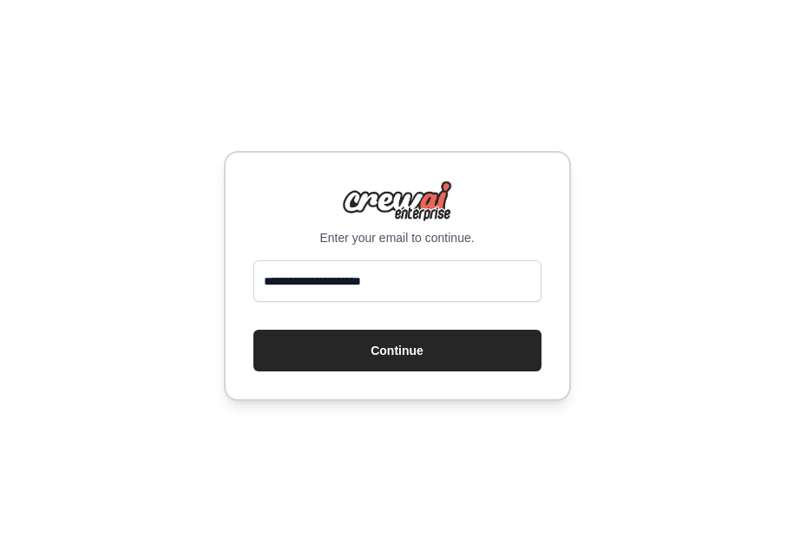
type input "**********"
click at [338, 346] on button "Continue" at bounding box center [397, 351] width 288 height 42
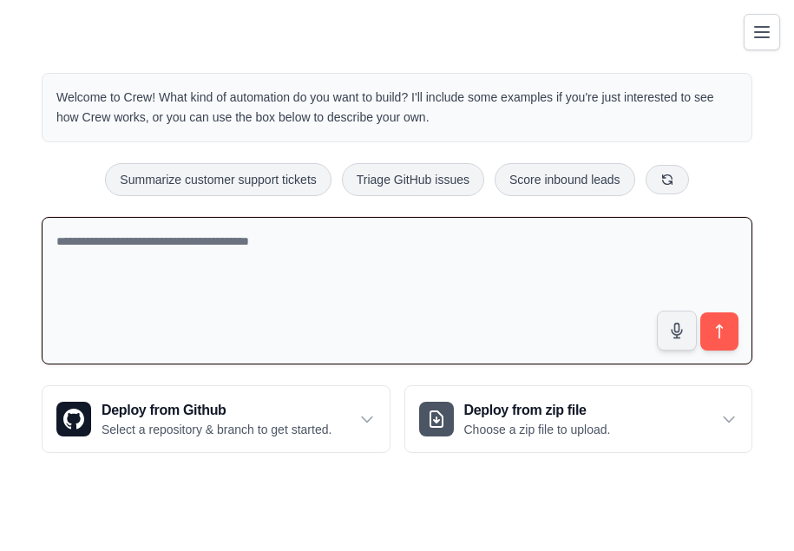
click at [125, 233] on textarea at bounding box center [397, 291] width 711 height 148
paste textarea "**********"
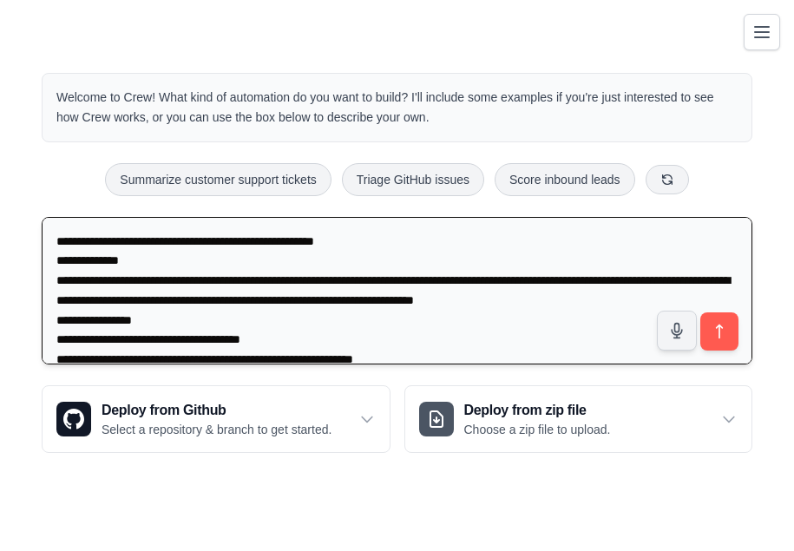
scroll to position [2570, 0]
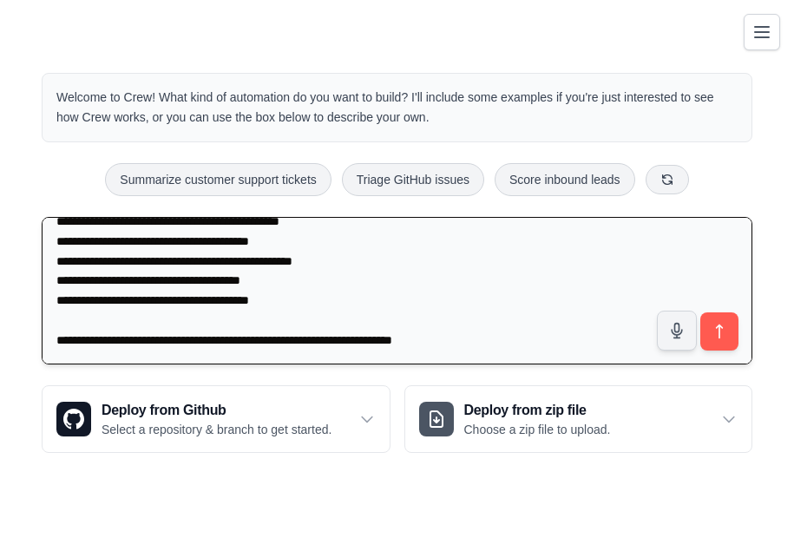
click at [482, 354] on textarea at bounding box center [397, 291] width 711 height 148
paste textarea "**********"
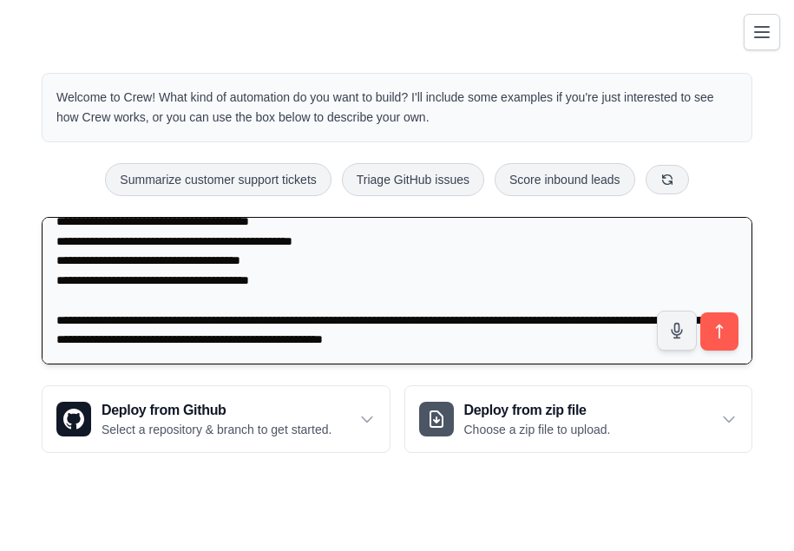
scroll to position [2590, 0]
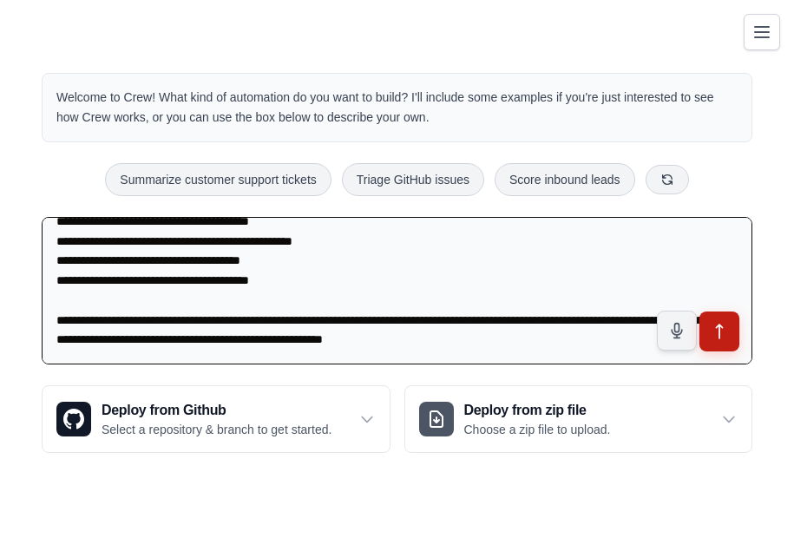
type textarea "**********"
click at [710, 330] on button "submit" at bounding box center [720, 332] width 40 height 40
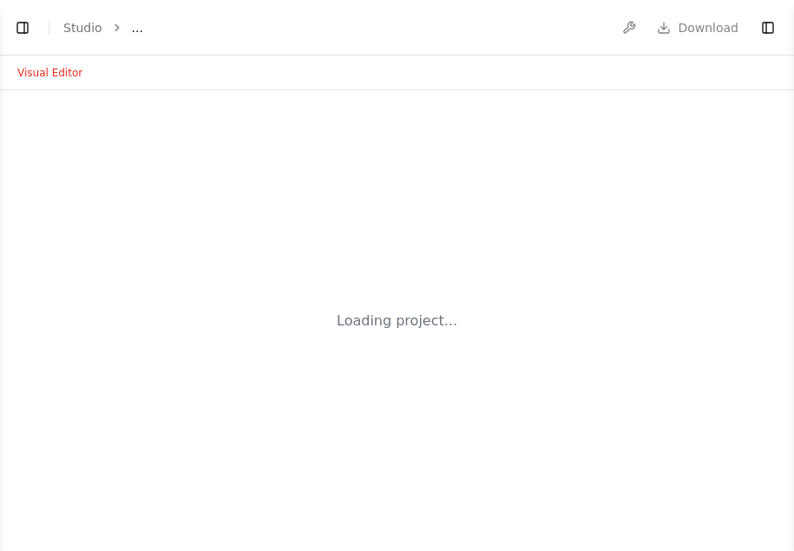
select select "****"
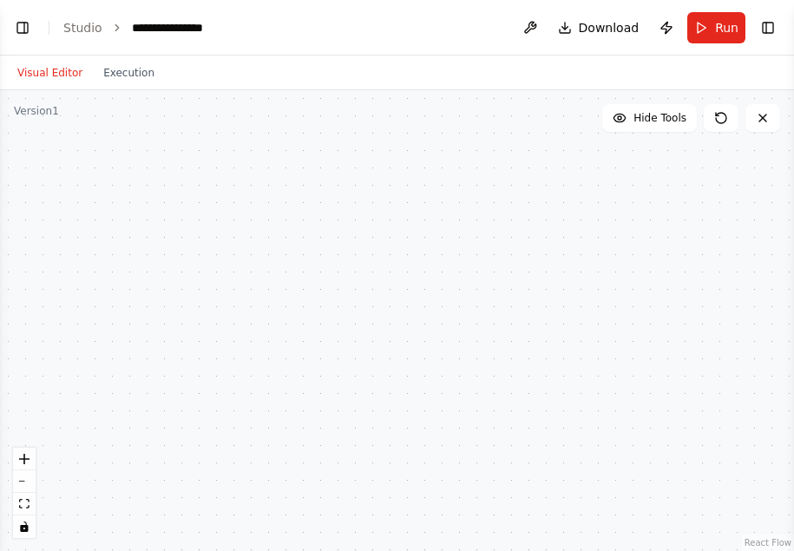
scroll to position [1738, 0]
click at [381, 374] on div at bounding box center [397, 320] width 794 height 461
drag, startPoint x: 381, startPoint y: 374, endPoint x: 623, endPoint y: 194, distance: 302.0
click at [623, 194] on div at bounding box center [397, 320] width 794 height 461
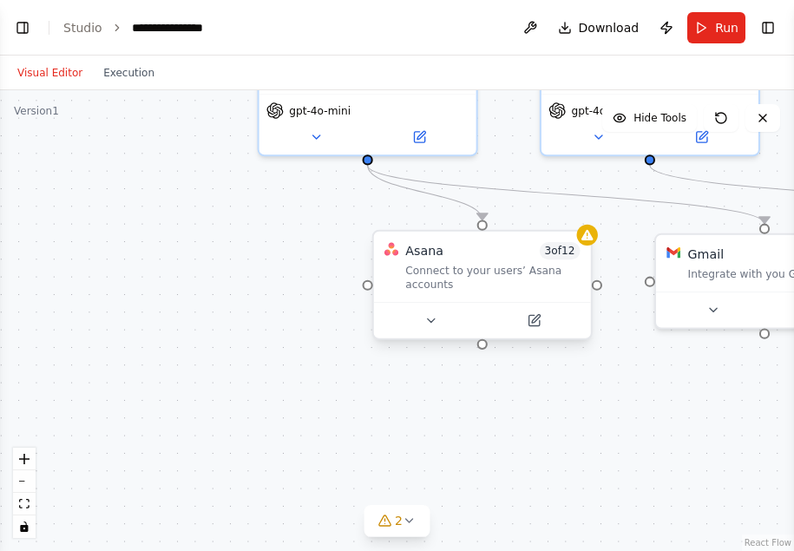
scroll to position [2099, 0]
click at [480, 275] on div "Connect to your users’ Asana accounts" at bounding box center [492, 277] width 174 height 29
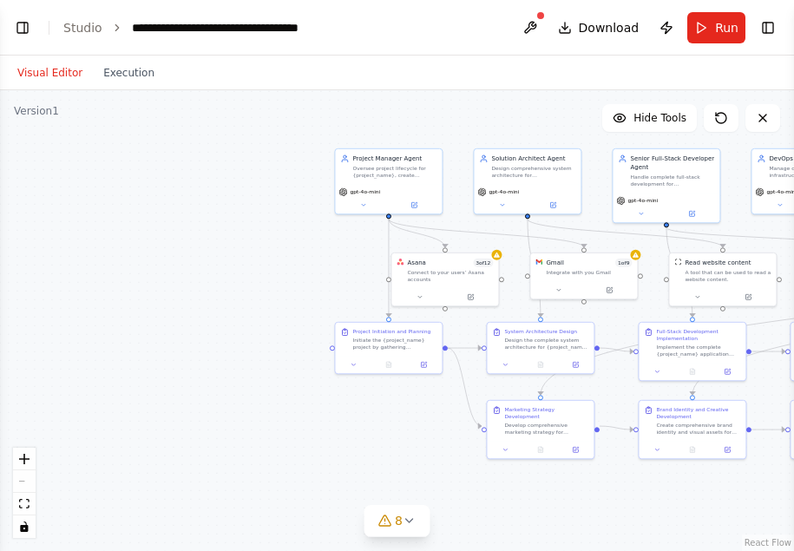
scroll to position [4752, 0]
click at [521, 500] on div ".deletable-edge-delete-btn { width: 20px; height: 20px; border: 0px solid #ffff…" at bounding box center [397, 320] width 794 height 461
click at [21, 509] on icon "fit view" at bounding box center [24, 504] width 10 height 10
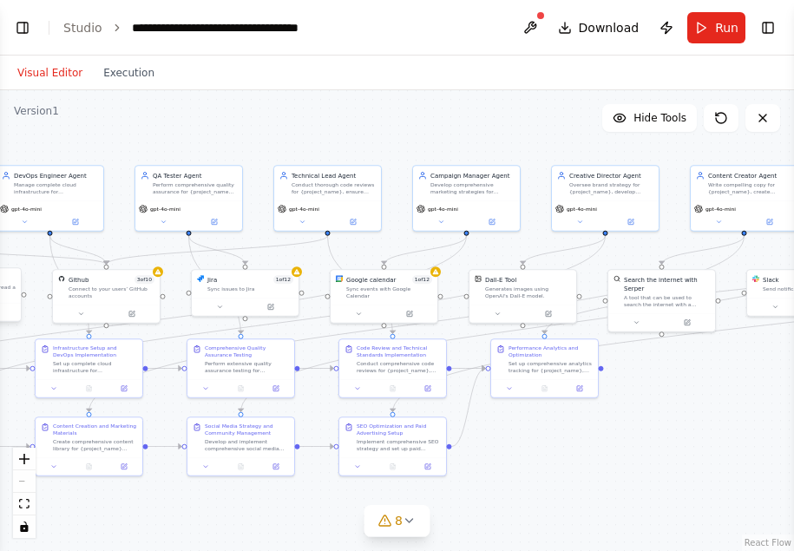
click at [759, 125] on button at bounding box center [763, 118] width 35 height 28
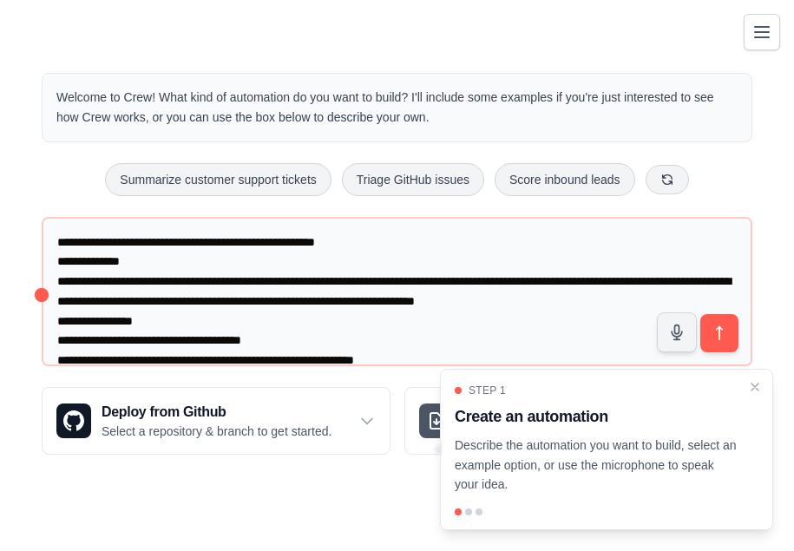
scroll to position [2590, 0]
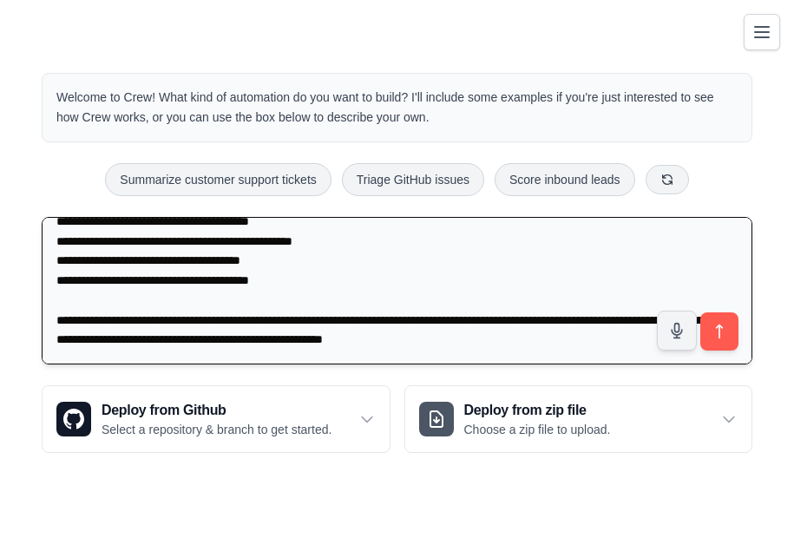
click at [581, 360] on textarea at bounding box center [397, 291] width 711 height 148
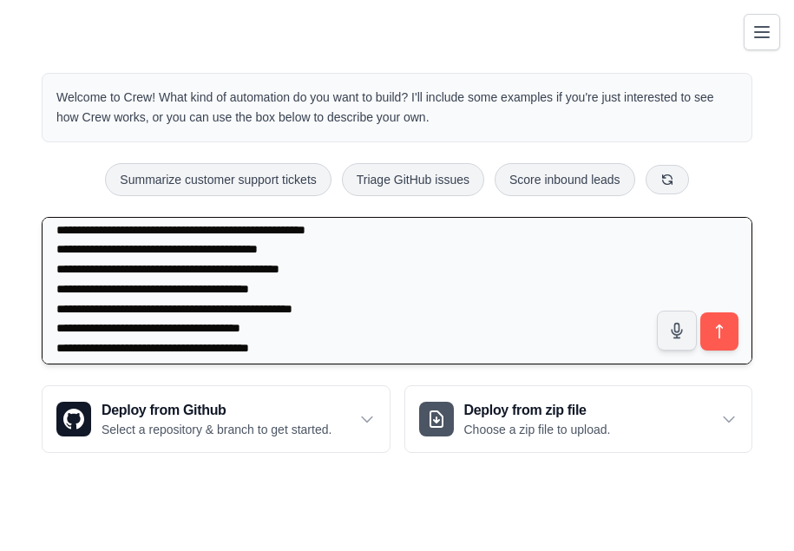
scroll to position [2606, 0]
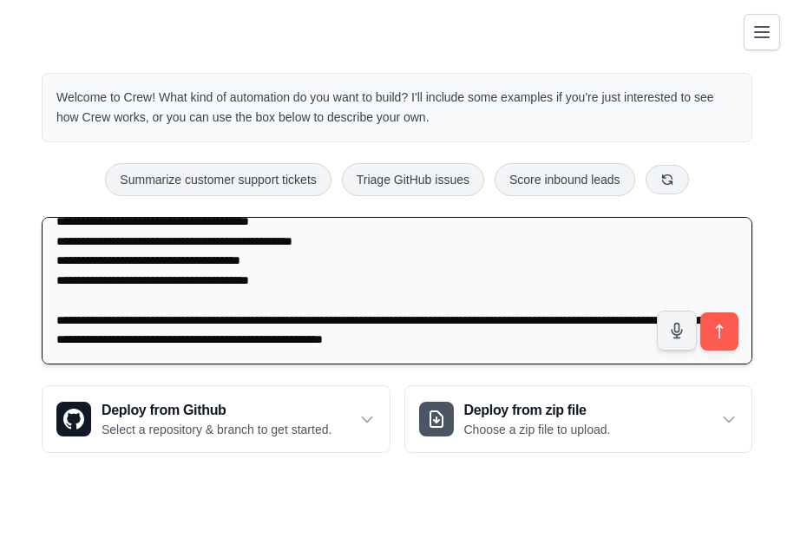
drag, startPoint x: 56, startPoint y: 246, endPoint x: 679, endPoint y: 345, distance: 630.3
click at [679, 345] on textarea at bounding box center [397, 291] width 711 height 148
paste textarea "**********"
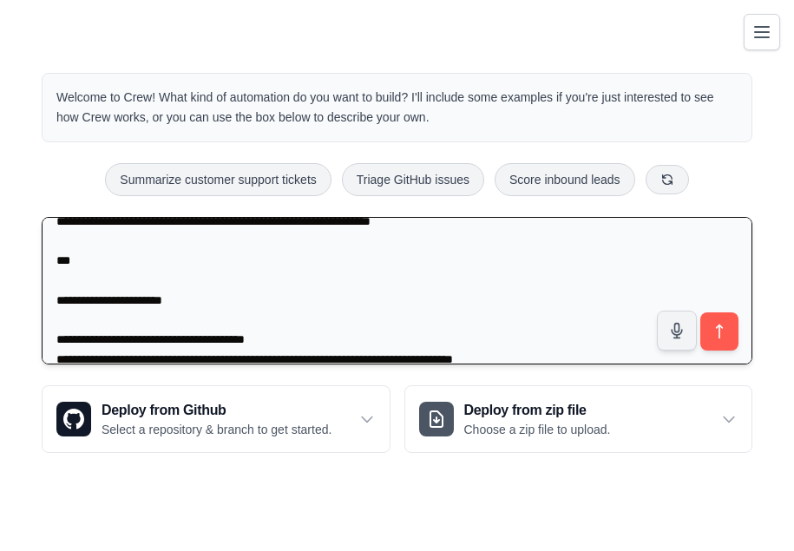
scroll to position [4880, 0]
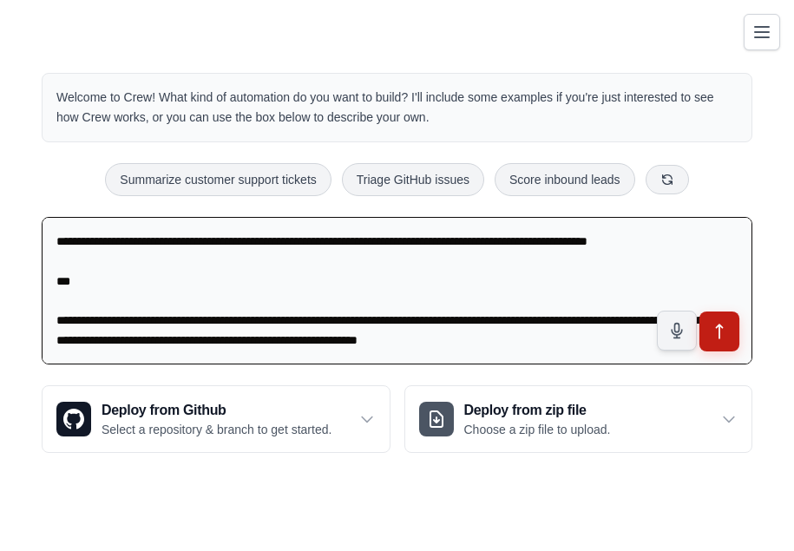
type textarea "**********"
click at [706, 328] on button "submit" at bounding box center [720, 332] width 40 height 40
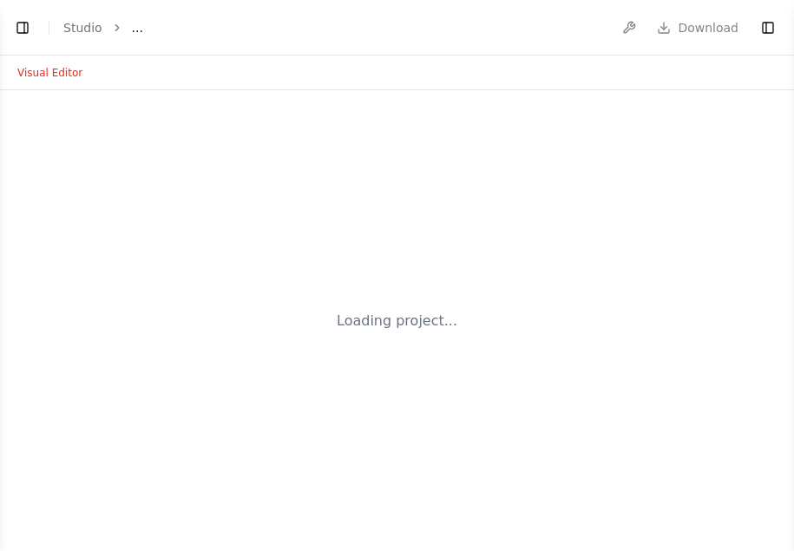
select select "****"
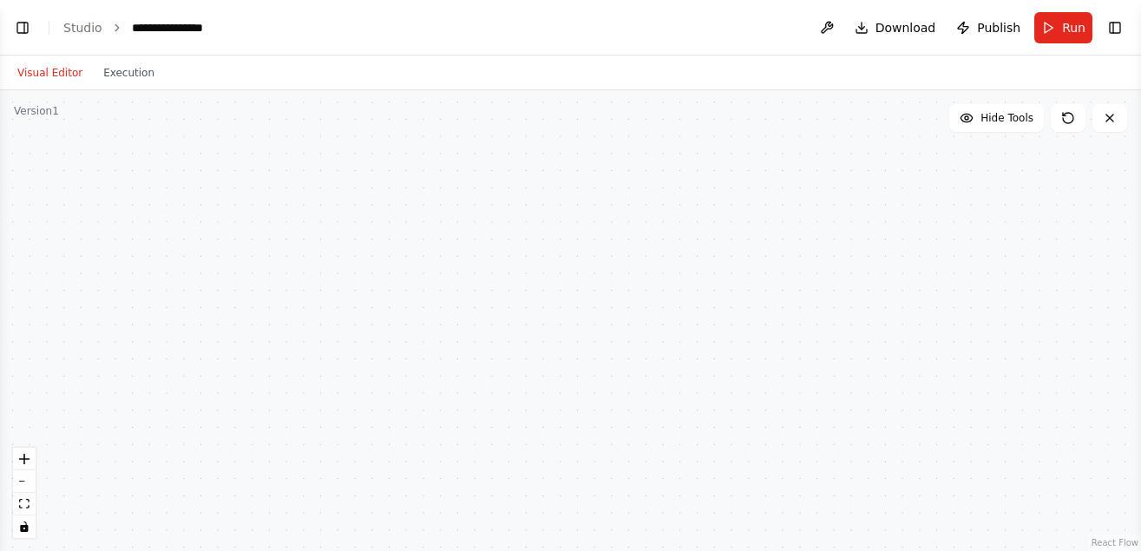
scroll to position [4227, 0]
click at [793, 118] on icon at bounding box center [1068, 118] width 14 height 14
click at [1052, 419] on div at bounding box center [570, 320] width 1141 height 461
click at [1038, 227] on div at bounding box center [570, 320] width 1141 height 461
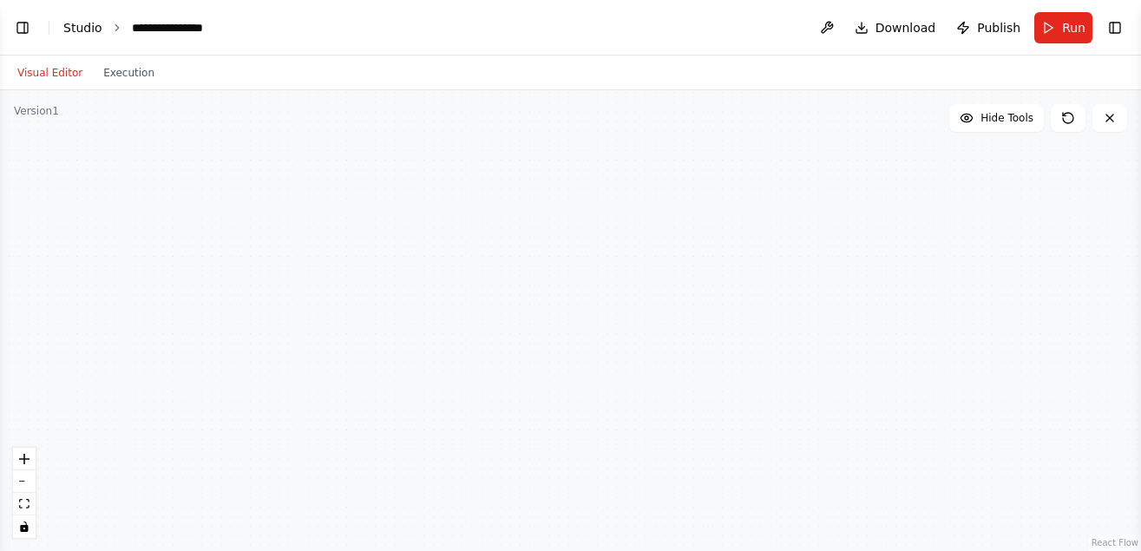
click at [89, 28] on link "Studio" at bounding box center [82, 28] width 39 height 14
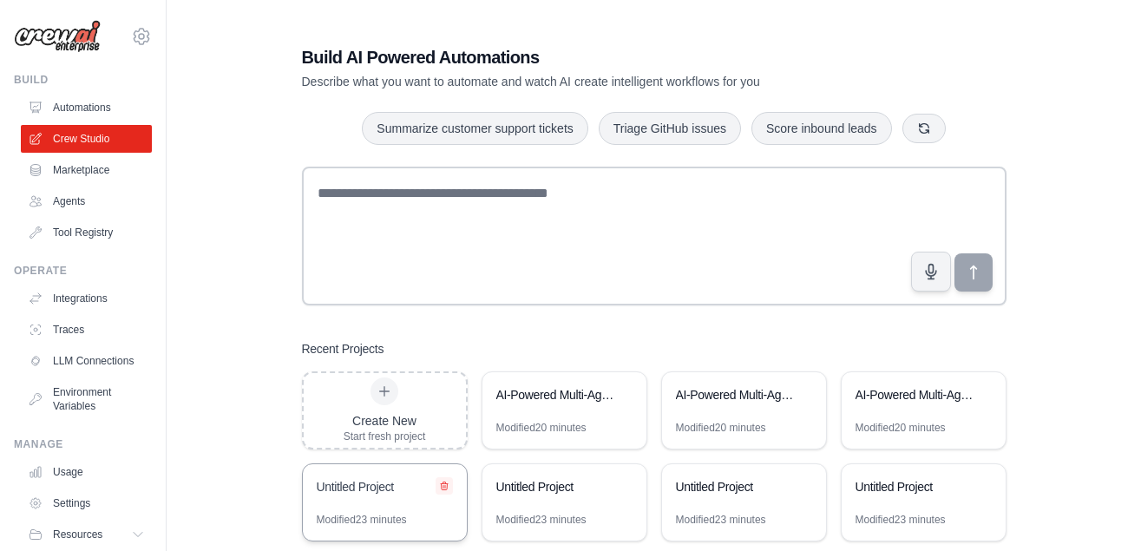
click at [446, 482] on icon at bounding box center [444, 486] width 10 height 10
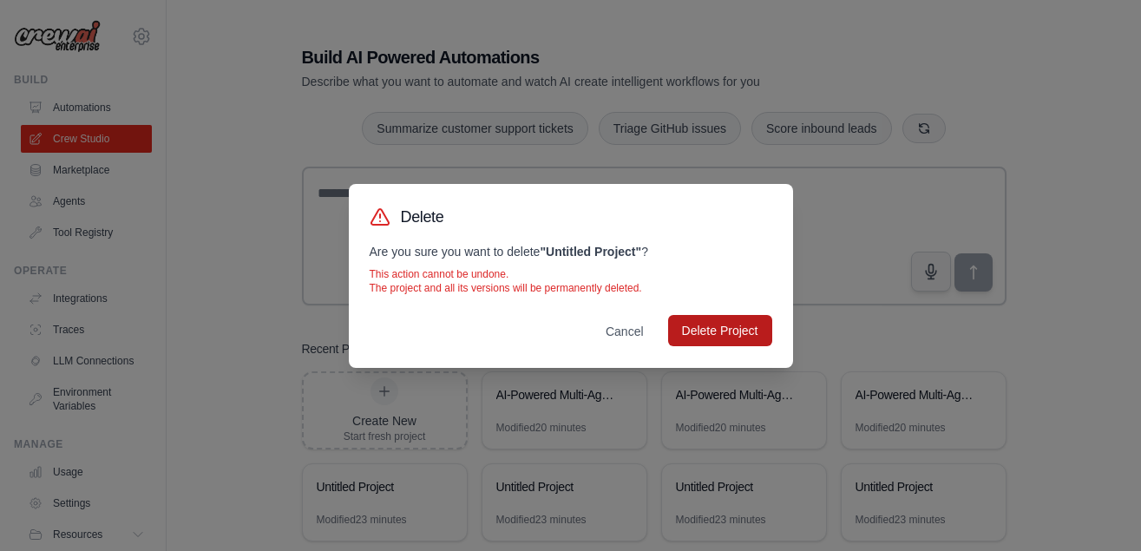
click at [705, 341] on button "Delete Project" at bounding box center [720, 330] width 104 height 31
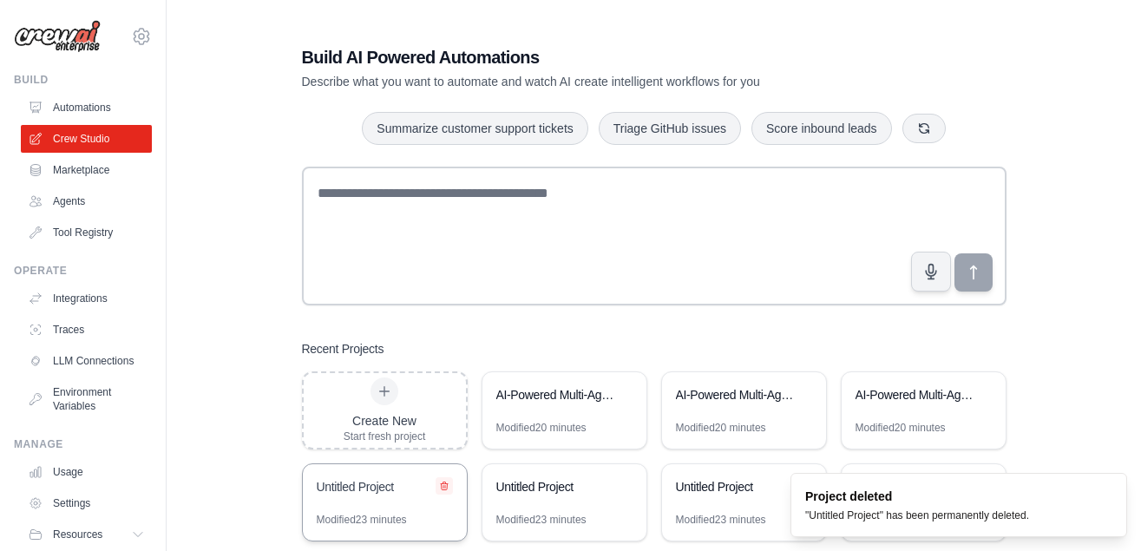
click at [448, 483] on icon at bounding box center [444, 486] width 10 height 10
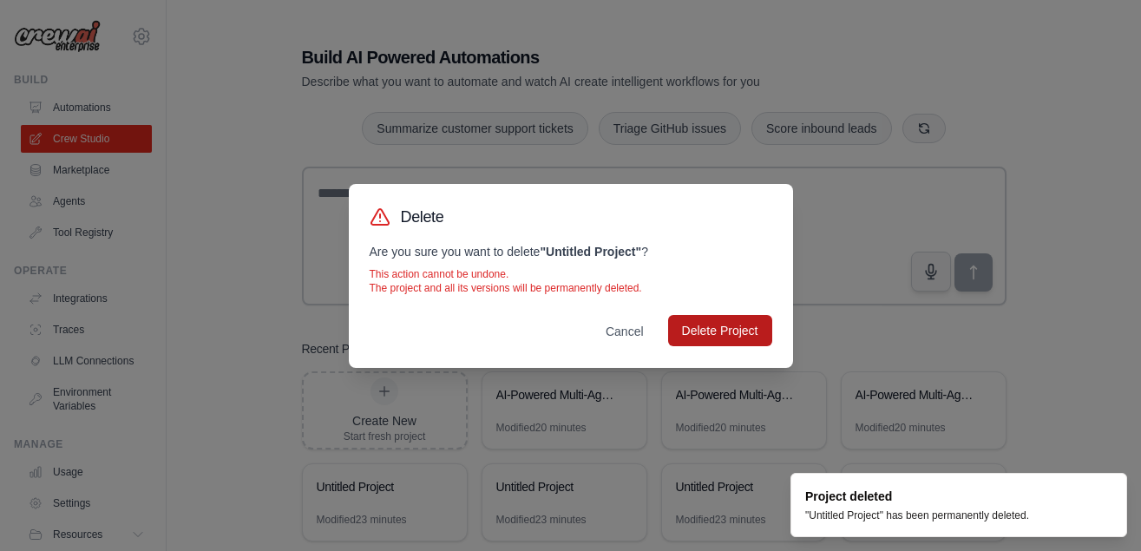
click at [751, 316] on button "Delete Project" at bounding box center [720, 330] width 104 height 31
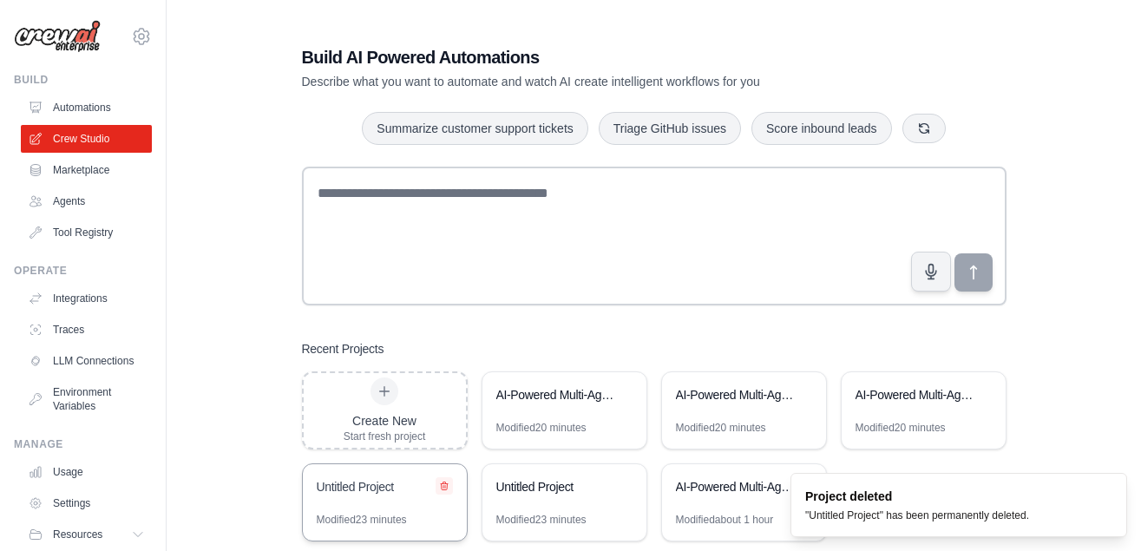
click at [444, 487] on icon at bounding box center [444, 487] width 7 height 8
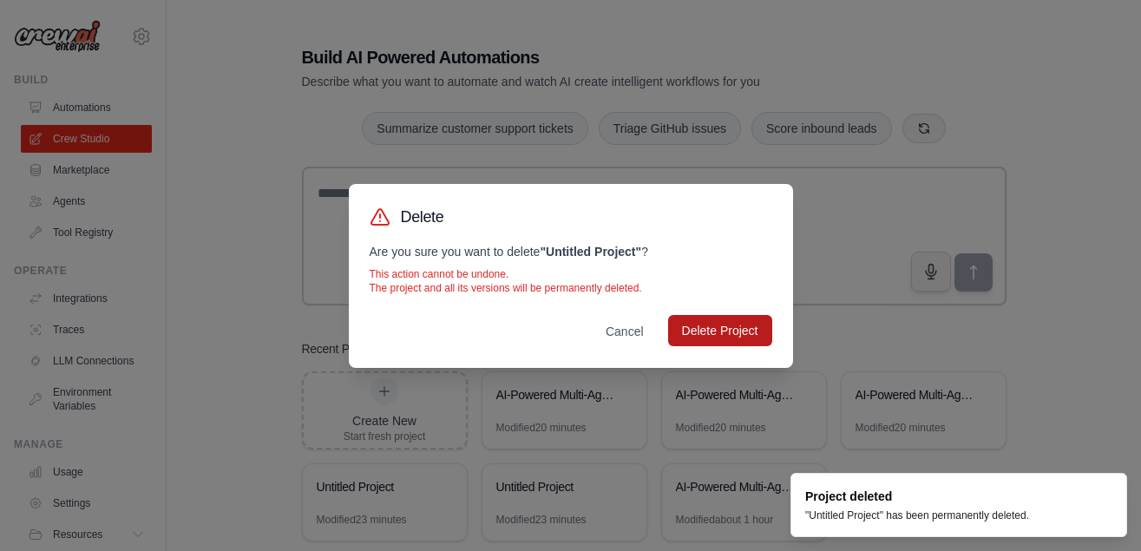
click at [736, 344] on button "Delete Project" at bounding box center [720, 330] width 104 height 31
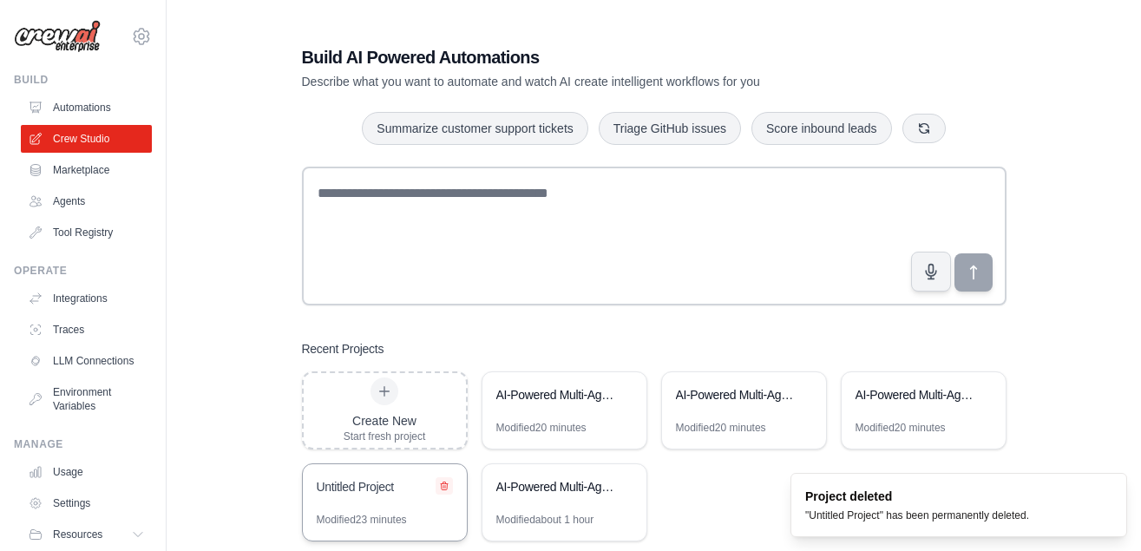
click at [441, 492] on div "Untitled Project" at bounding box center [385, 488] width 136 height 21
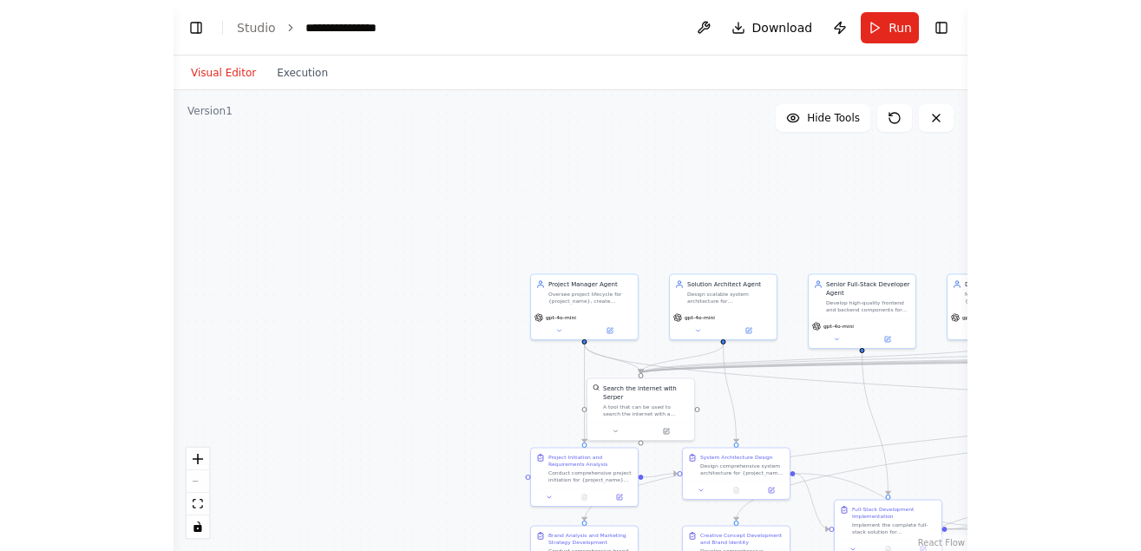
scroll to position [3905, 0]
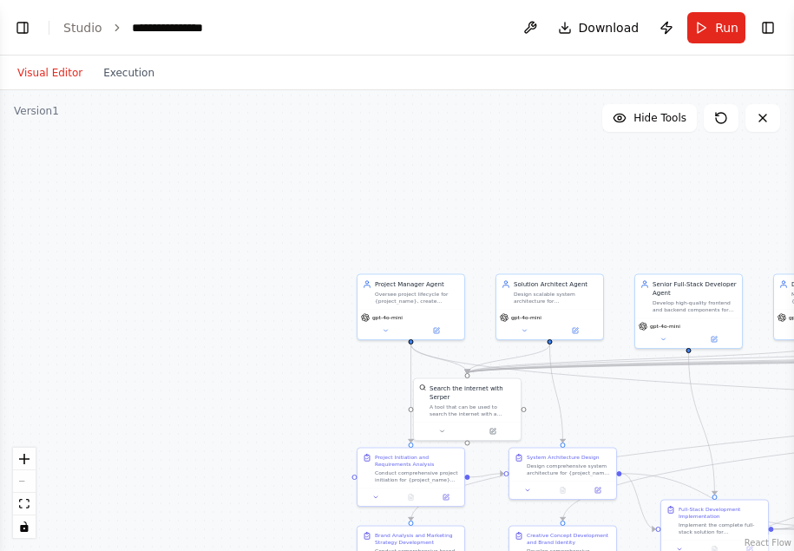
click at [301, 415] on div ".deletable-edge-delete-btn { width: 20px; height: 20px; border: 0px solid #ffff…" at bounding box center [397, 320] width 794 height 461
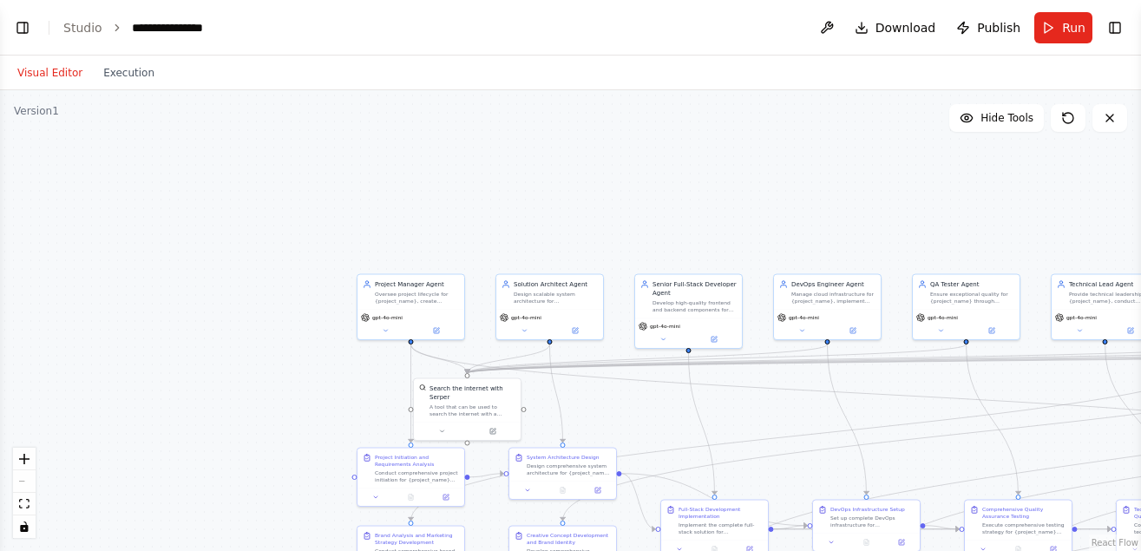
scroll to position [3495, 0]
click at [20, 461] on icon "zoom in" at bounding box center [24, 459] width 10 height 10
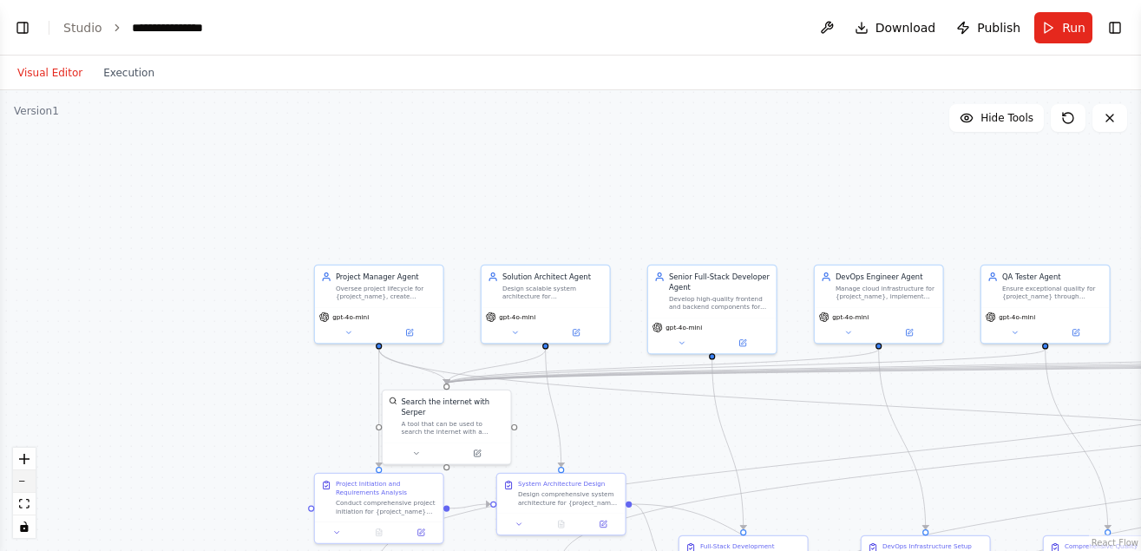
click at [26, 478] on button "zoom out" at bounding box center [24, 481] width 23 height 23
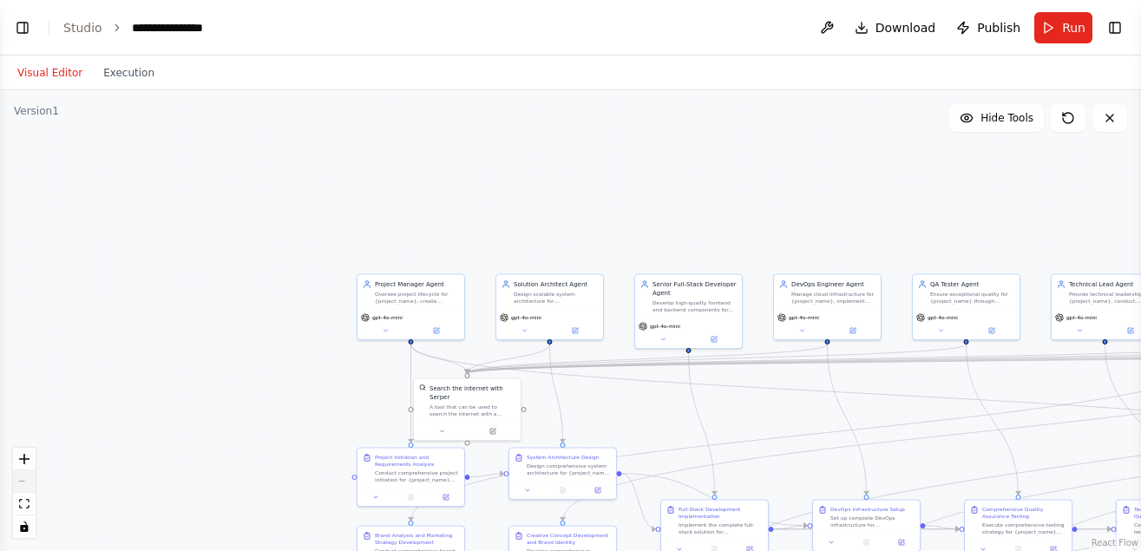
click at [26, 478] on div "React Flow controls" at bounding box center [24, 493] width 23 height 90
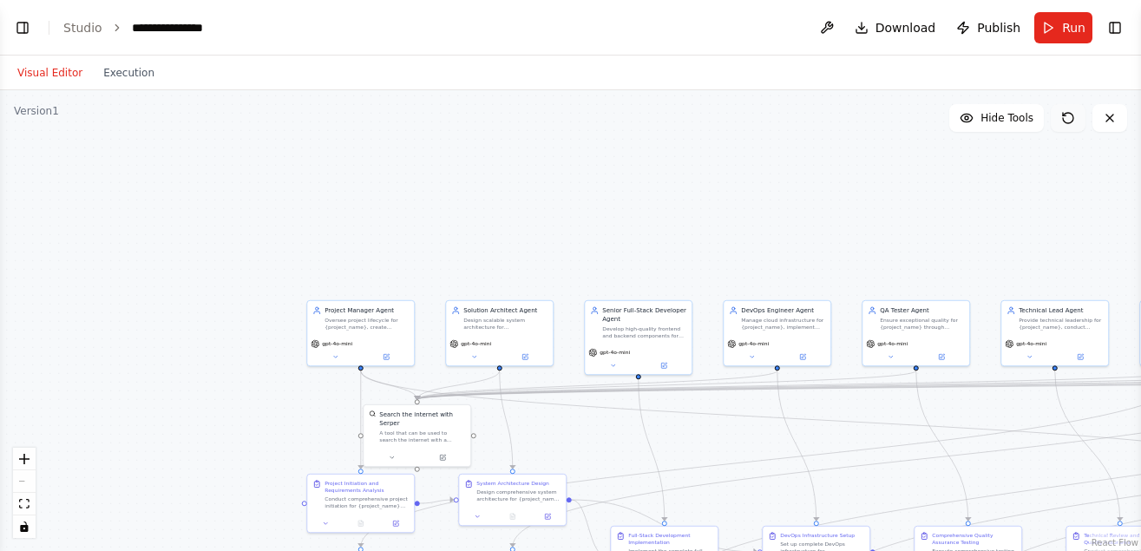
click at [1061, 122] on icon at bounding box center [1068, 118] width 14 height 14
click at [979, 124] on button "Hide Tools" at bounding box center [997, 118] width 95 height 28
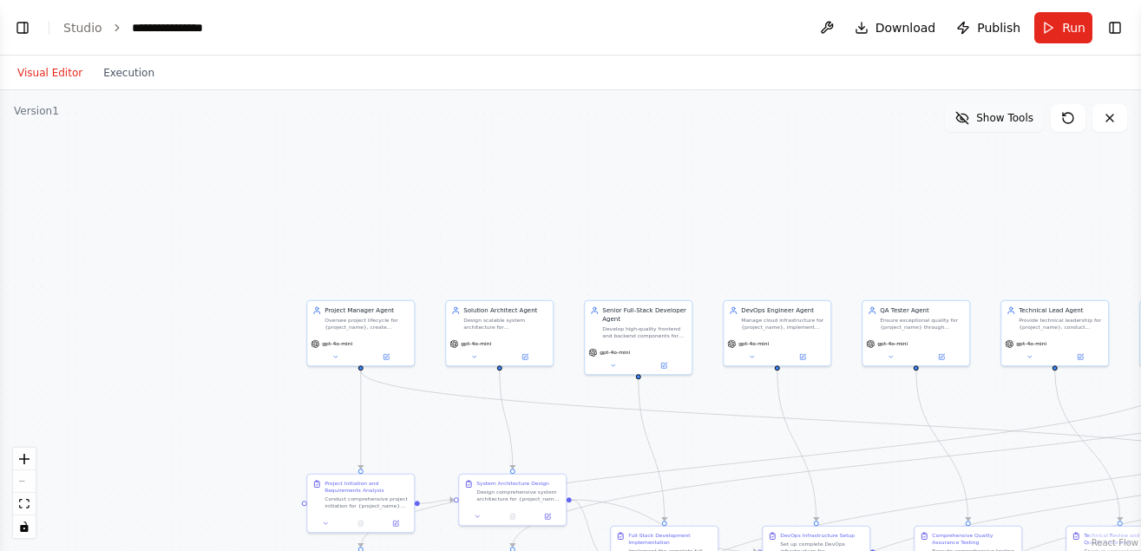
click at [979, 124] on button "Show Tools" at bounding box center [994, 118] width 99 height 28
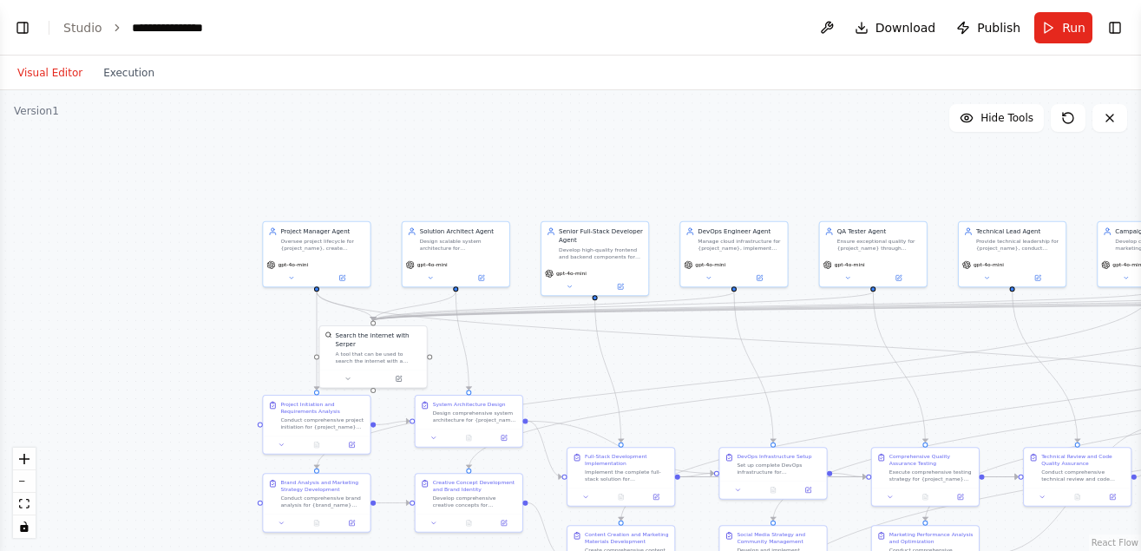
select select "****"
click at [965, 203] on div ".deletable-edge-delete-btn { width: 20px; height: 20px; border: 0px solid #ffff…" at bounding box center [570, 320] width 1141 height 461
